Goal: Check status

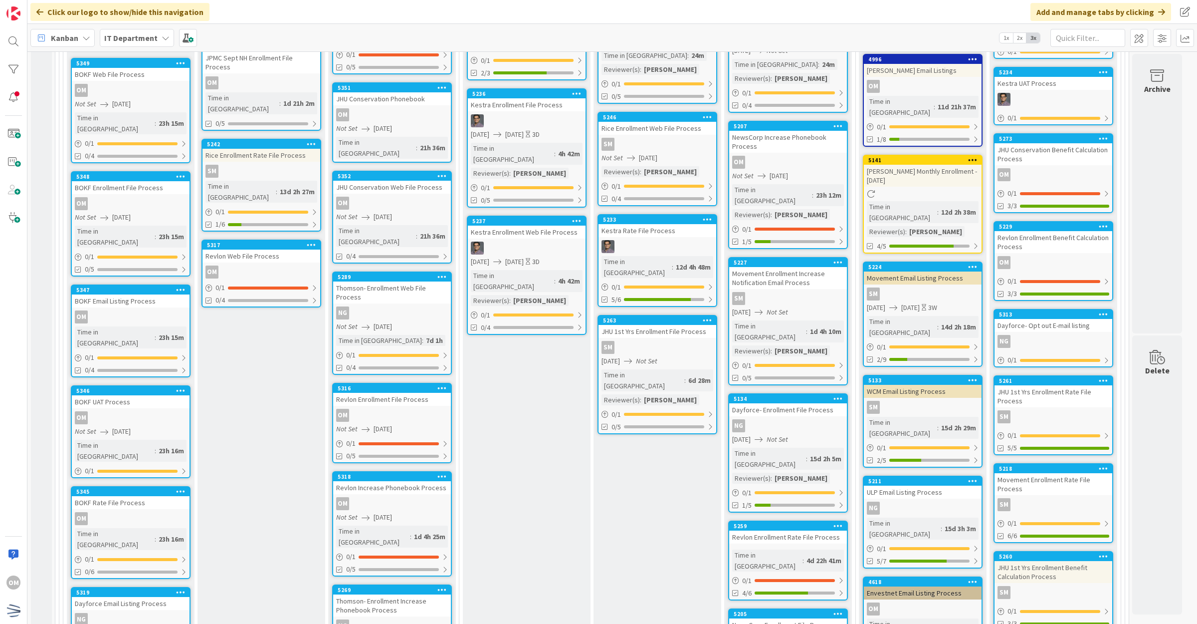
scroll to position [249, 0]
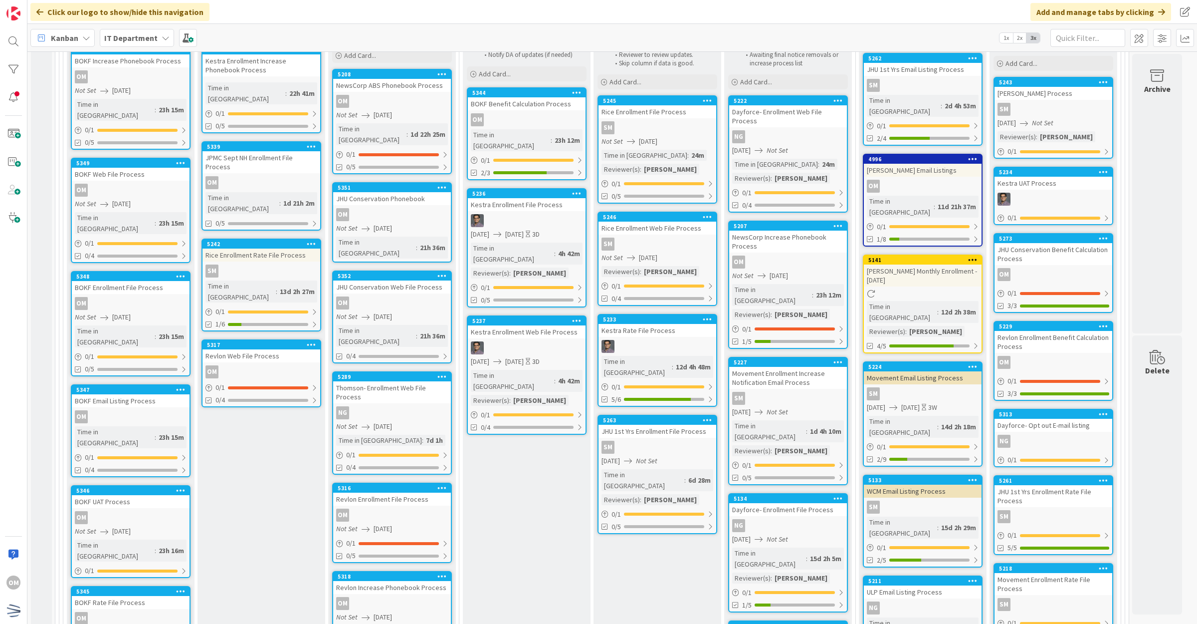
click at [285, 365] on div "OM" at bounding box center [262, 371] width 118 height 13
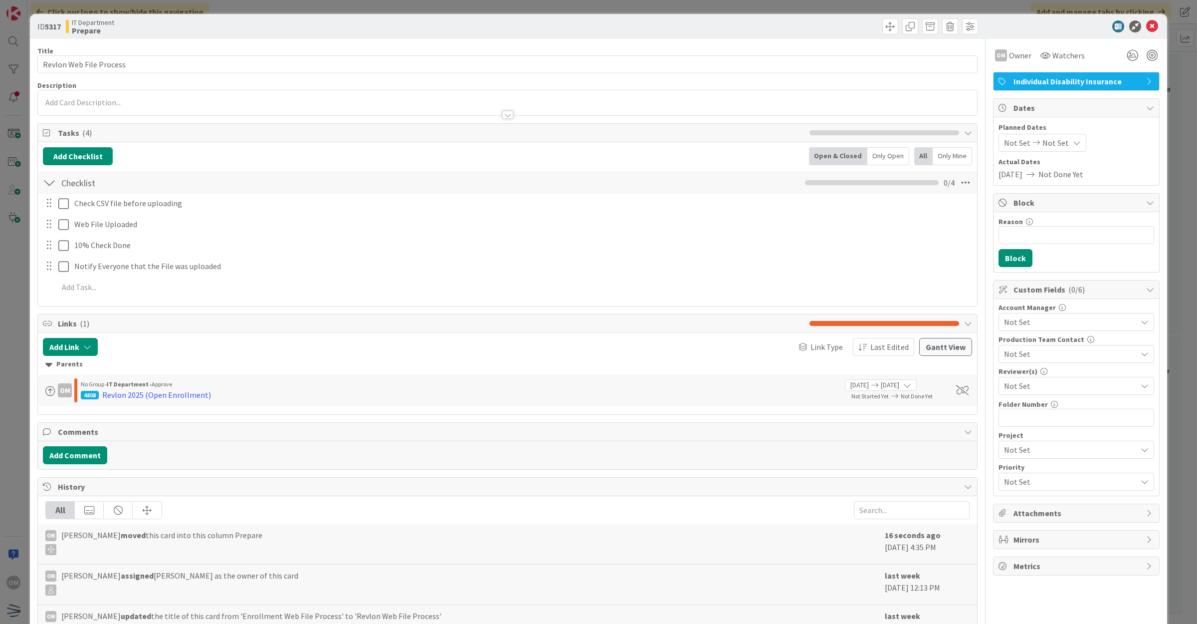
click at [1031, 145] on icon at bounding box center [1037, 142] width 12 height 7
click at [1009, 363] on icon at bounding box center [1014, 357] width 10 height 12
click at [1036, 357] on input "[DATE]" at bounding box center [1051, 357] width 55 height 18
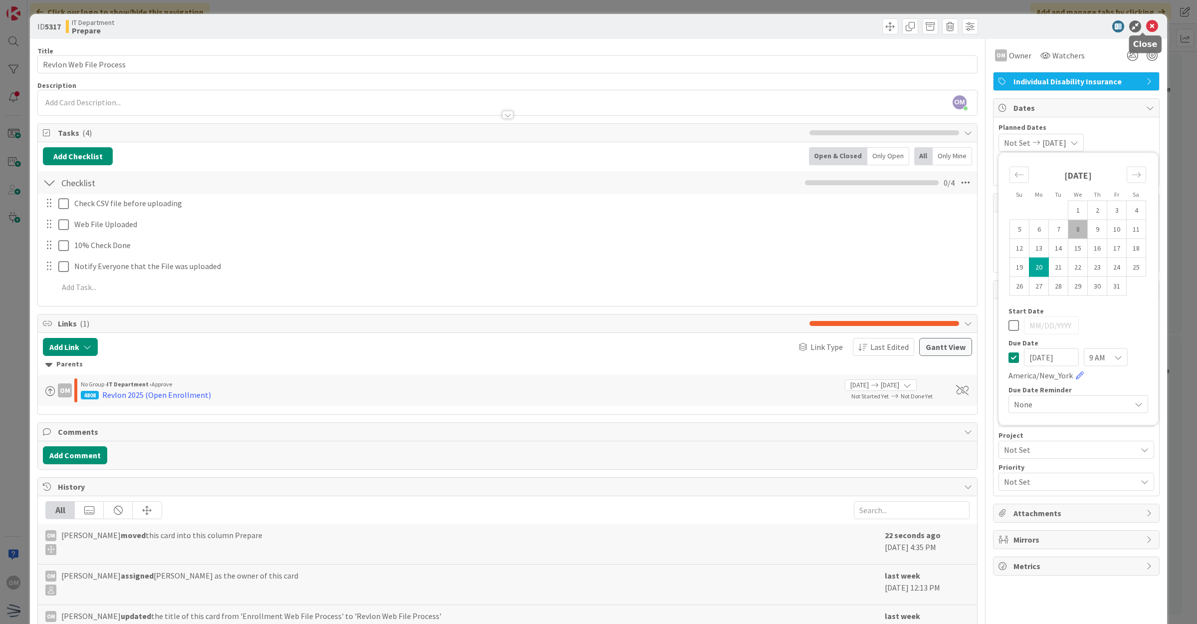
type input "[DATE]"
click at [1147, 25] on icon at bounding box center [1153, 26] width 12 height 12
